Goal: Book appointment/travel/reservation

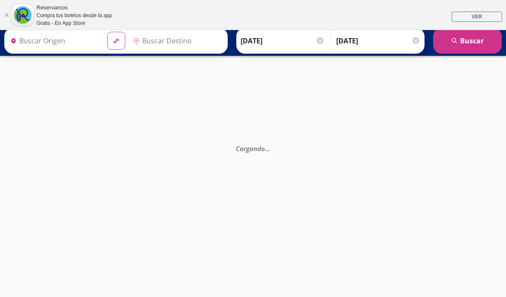
type input "La [PERSON_NAME], [GEOGRAPHIC_DATA]"
type input "[GEOGRAPHIC_DATA], [GEOGRAPHIC_DATA]"
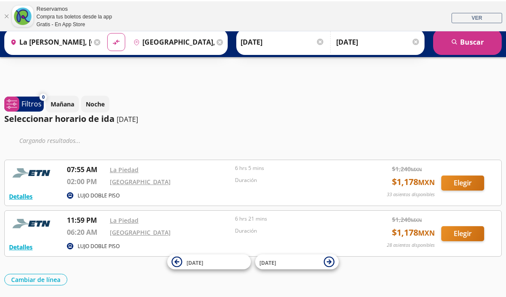
scroll to position [0, 0]
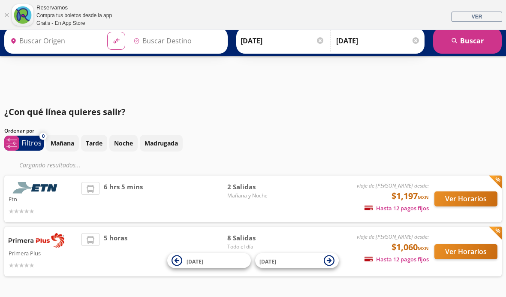
type input "La [PERSON_NAME], [GEOGRAPHIC_DATA]"
type input "[GEOGRAPHIC_DATA], [GEOGRAPHIC_DATA]"
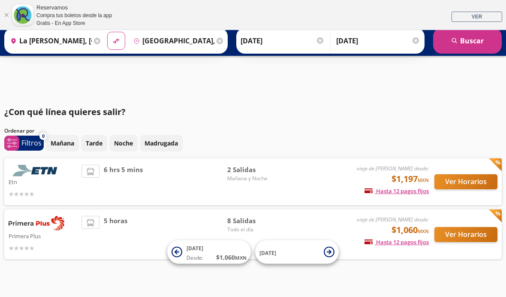
click at [467, 238] on button "Ver Horarios" at bounding box center [465, 234] width 63 height 15
